Goal: Check status: Check status

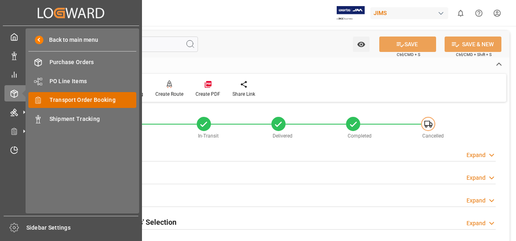
click at [76, 103] on span "Transport Order Booking" at bounding box center [92, 100] width 87 height 9
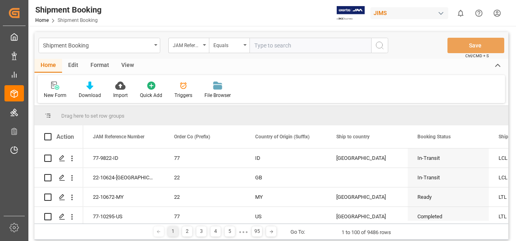
click at [276, 47] on input "text" at bounding box center [310, 45] width 122 height 15
paste input "77-10517-US"
type input "77-10517-US"
click at [379, 45] on icon "search button" at bounding box center [380, 46] width 10 height 10
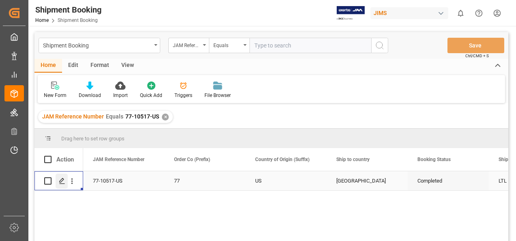
click at [61, 182] on icon "Press SPACE to select this row." at bounding box center [62, 181] width 6 height 6
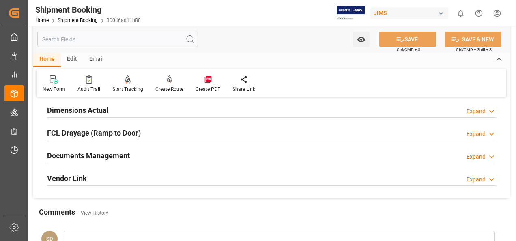
scroll to position [162, 0]
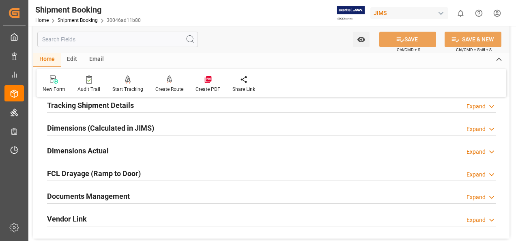
drag, startPoint x: 109, startPoint y: 194, endPoint x: 164, endPoint y: 187, distance: 55.6
click at [110, 194] on h2 "Documents Management" at bounding box center [88, 196] width 83 height 11
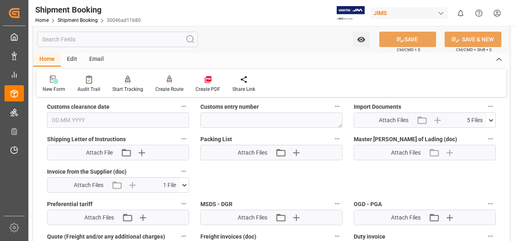
scroll to position [405, 0]
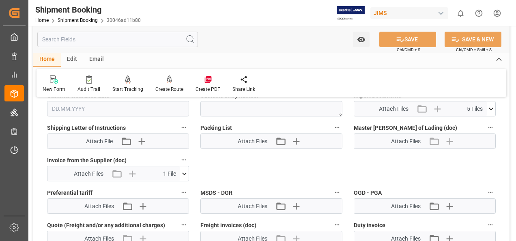
click at [186, 173] on icon at bounding box center [184, 173] width 9 height 9
drag, startPoint x: 162, startPoint y: 186, endPoint x: 169, endPoint y: 186, distance: 6.5
click at [163, 186] on icon at bounding box center [163, 189] width 6 height 6
